Goal: Information Seeking & Learning: Learn about a topic

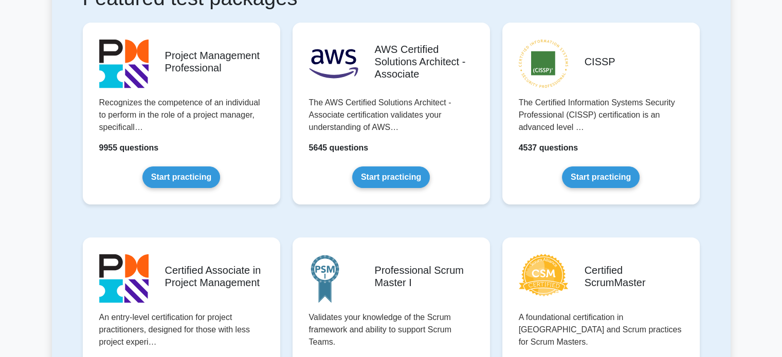
scroll to position [221, 0]
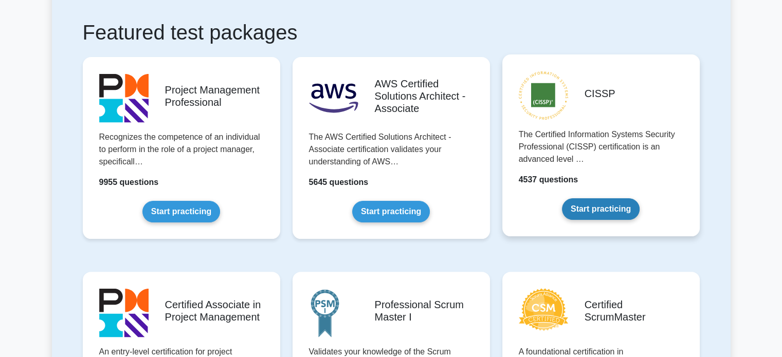
click at [618, 208] on link "Start practicing" at bounding box center [601, 210] width 78 height 22
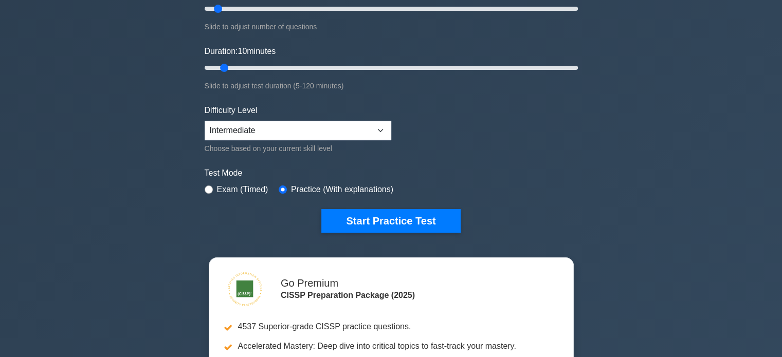
scroll to position [112, 0]
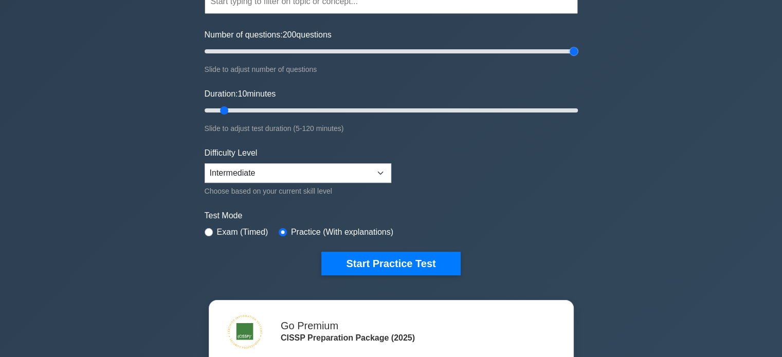
drag, startPoint x: 218, startPoint y: 51, endPoint x: 617, endPoint y: 53, distance: 399.1
type input "200"
click at [578, 53] on input "Number of questions: 200 questions" at bounding box center [391, 51] width 373 height 12
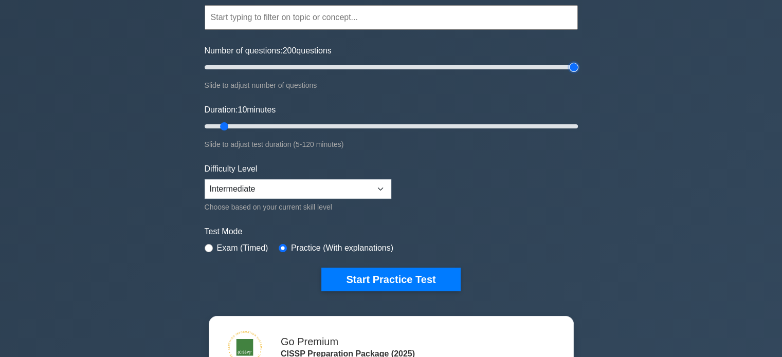
scroll to position [92, 0]
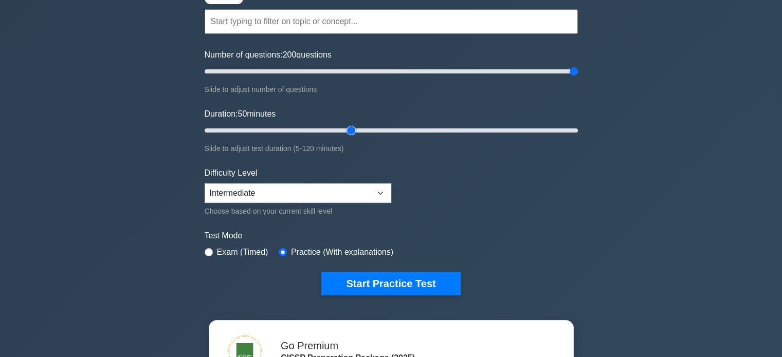
drag, startPoint x: 222, startPoint y: 129, endPoint x: 352, endPoint y: 133, distance: 129.7
type input "50"
click at [352, 133] on input "Duration: 50 minutes" at bounding box center [391, 130] width 373 height 12
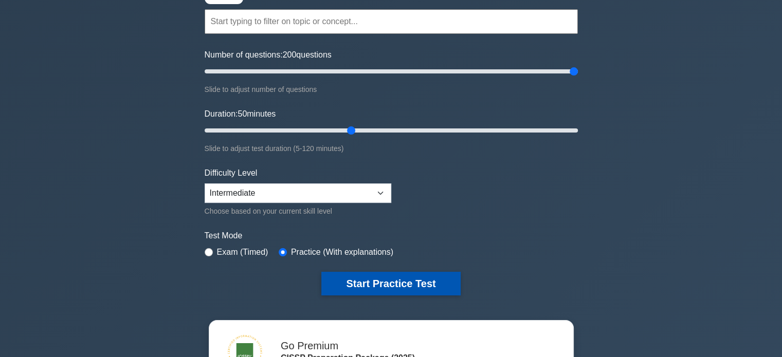
click at [407, 284] on button "Start Practice Test" at bounding box center [390, 284] width 139 height 24
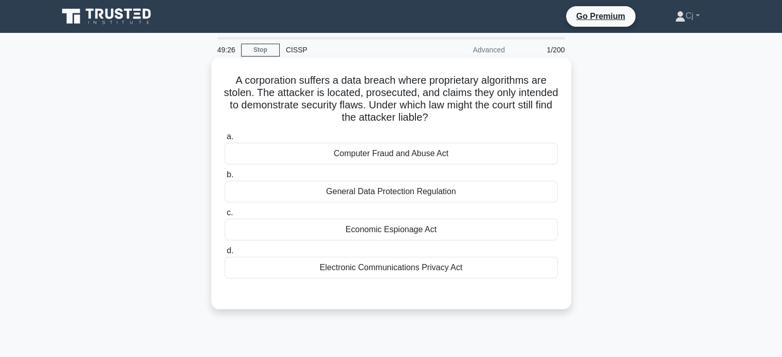
click at [459, 271] on div "Electronic Communications Privacy Act" at bounding box center [391, 268] width 333 height 22
click at [225, 255] on input "d. Electronic Communications Privacy Act" at bounding box center [225, 251] width 0 height 7
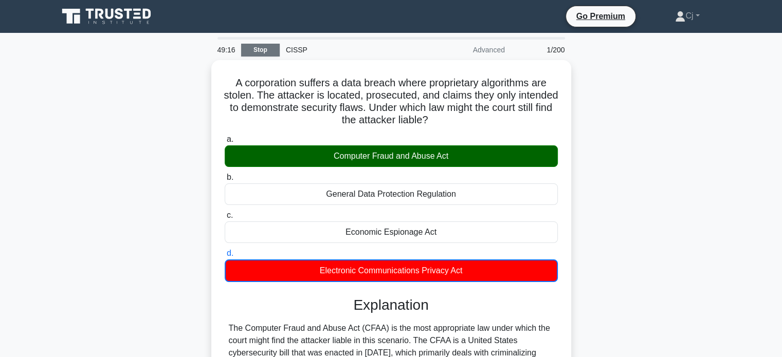
click at [262, 45] on link "Stop" at bounding box center [260, 50] width 39 height 13
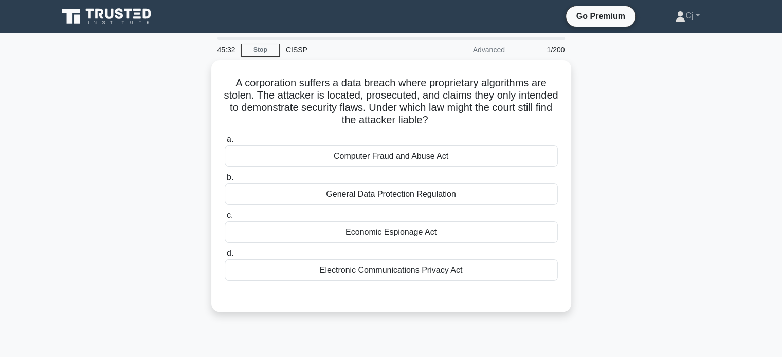
click at [299, 51] on div "CISSP" at bounding box center [350, 50] width 141 height 21
click at [270, 48] on link "Stop" at bounding box center [260, 50] width 39 height 13
